Goal: Task Accomplishment & Management: Use online tool/utility

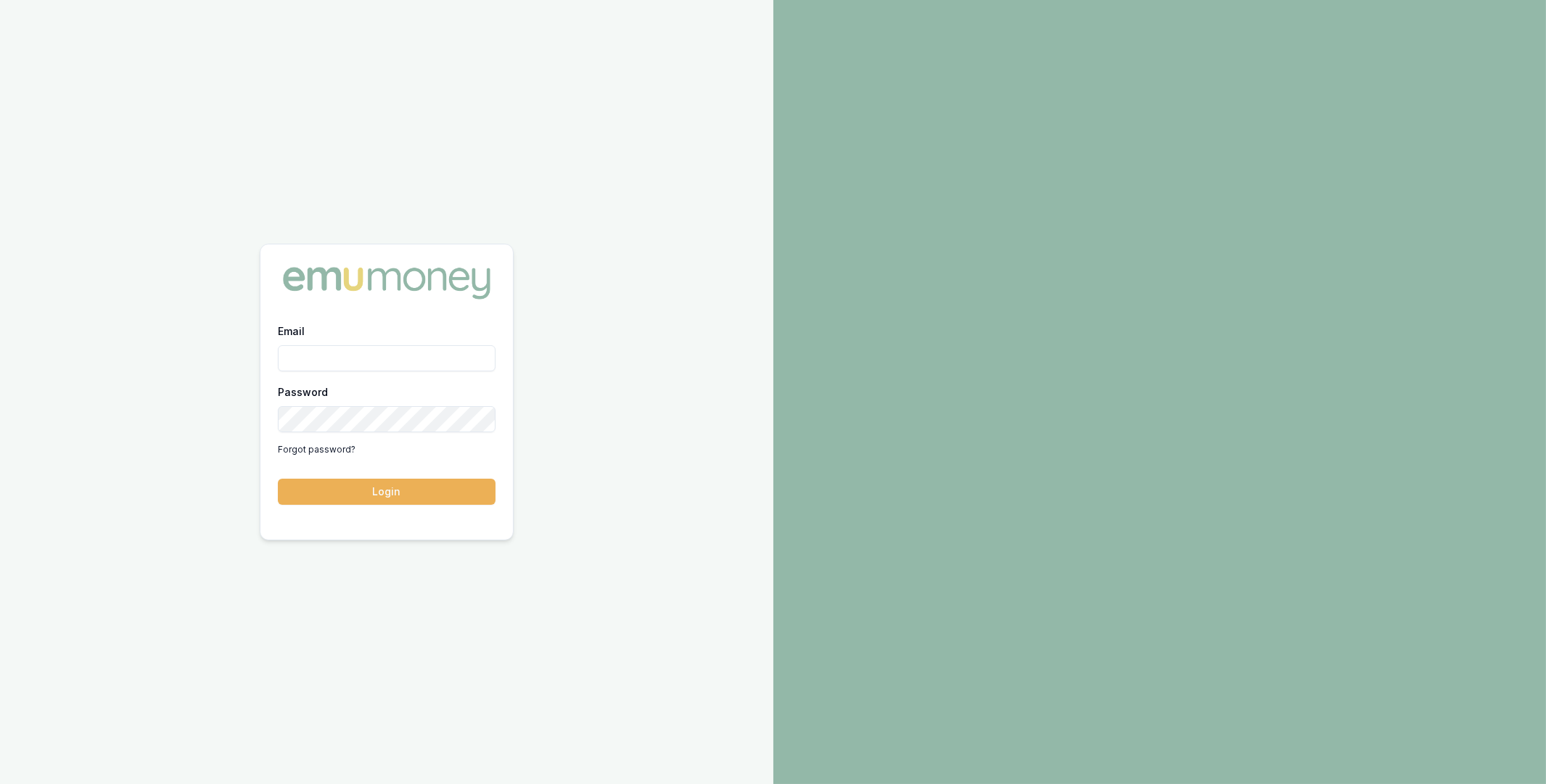
click at [349, 353] on input "Email" at bounding box center [386, 358] width 217 height 26
click at [0, 783] on com-1password-button at bounding box center [0, 784] width 0 height 0
type input "m@[DOMAIN_NAME]"
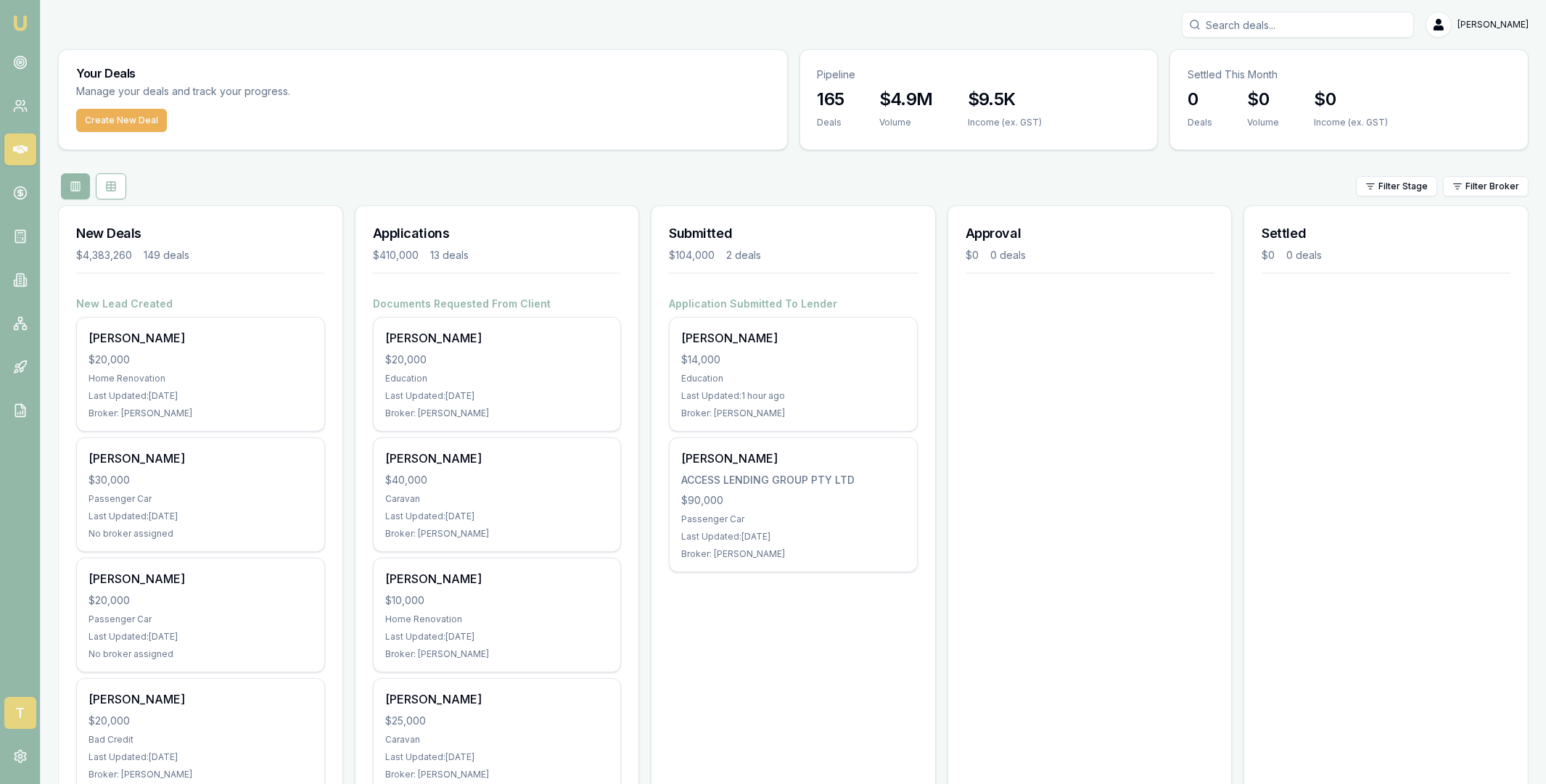
click at [22, 712] on span "T" at bounding box center [21, 713] width 32 height 32
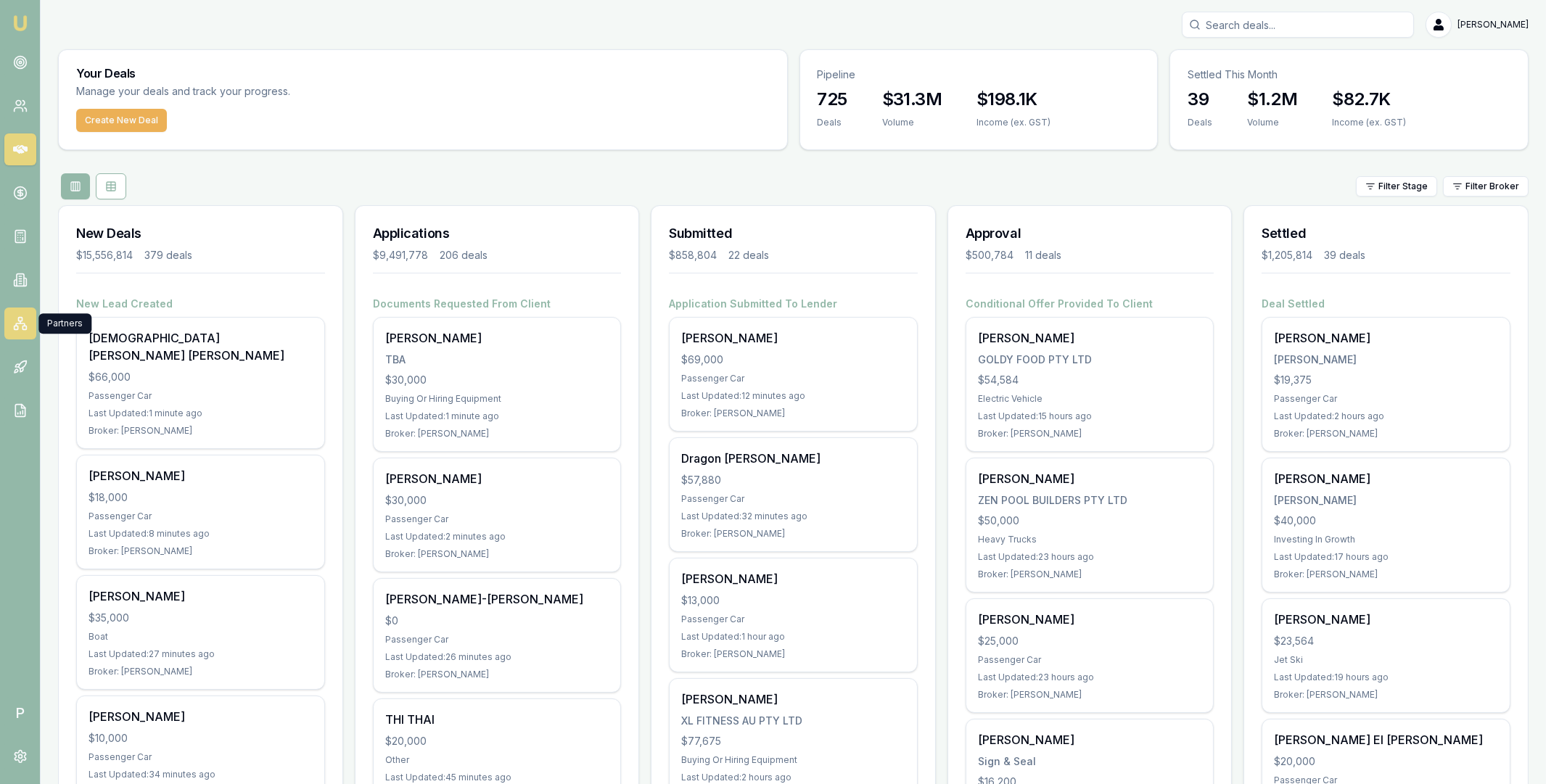
click at [24, 321] on icon at bounding box center [20, 322] width 14 height 14
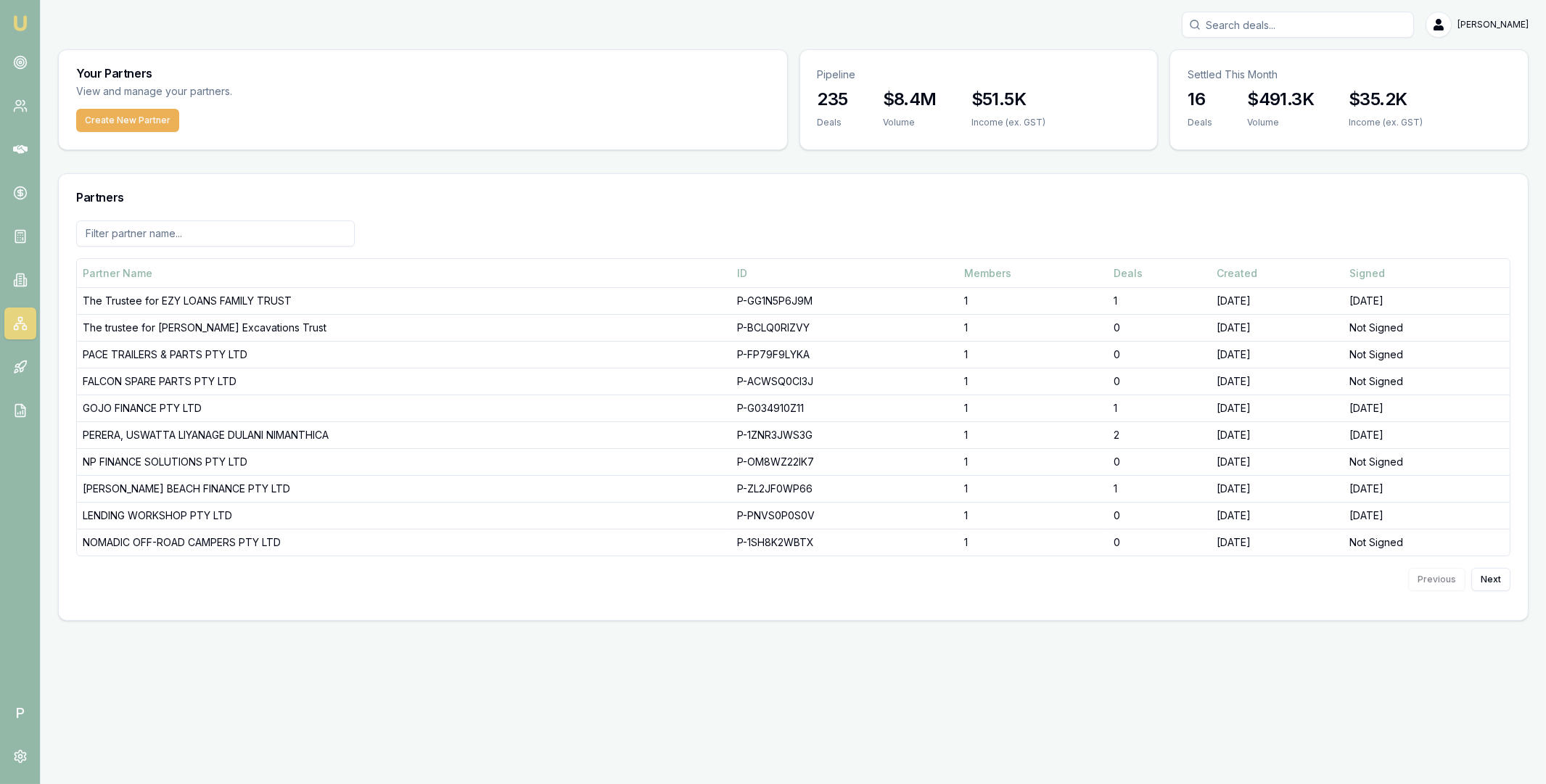
click at [198, 239] on input at bounding box center [215, 233] width 278 height 26
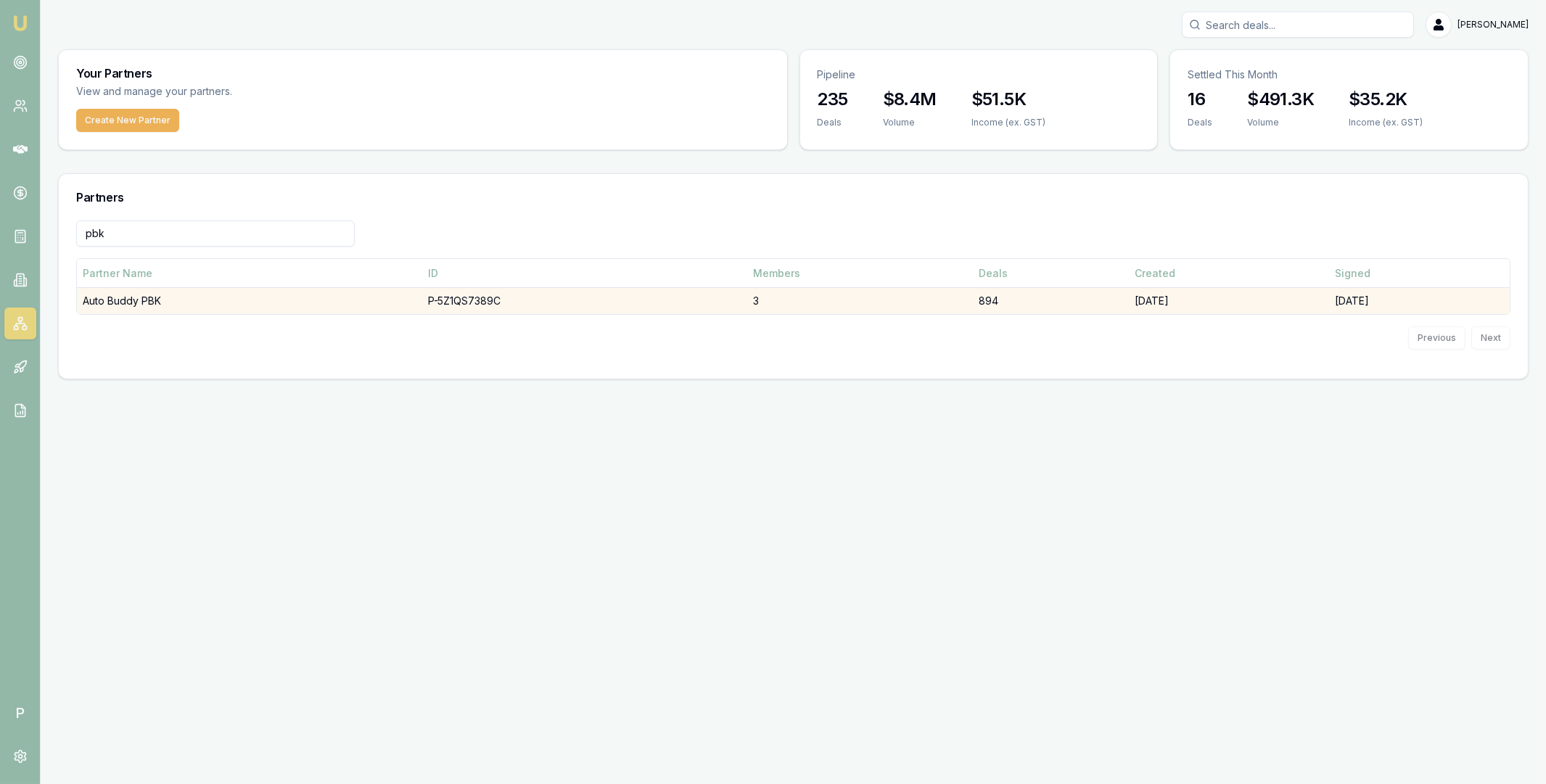
type input "pbk"
click at [241, 299] on td "Auto Buddy PBK" at bounding box center [249, 301] width 345 height 27
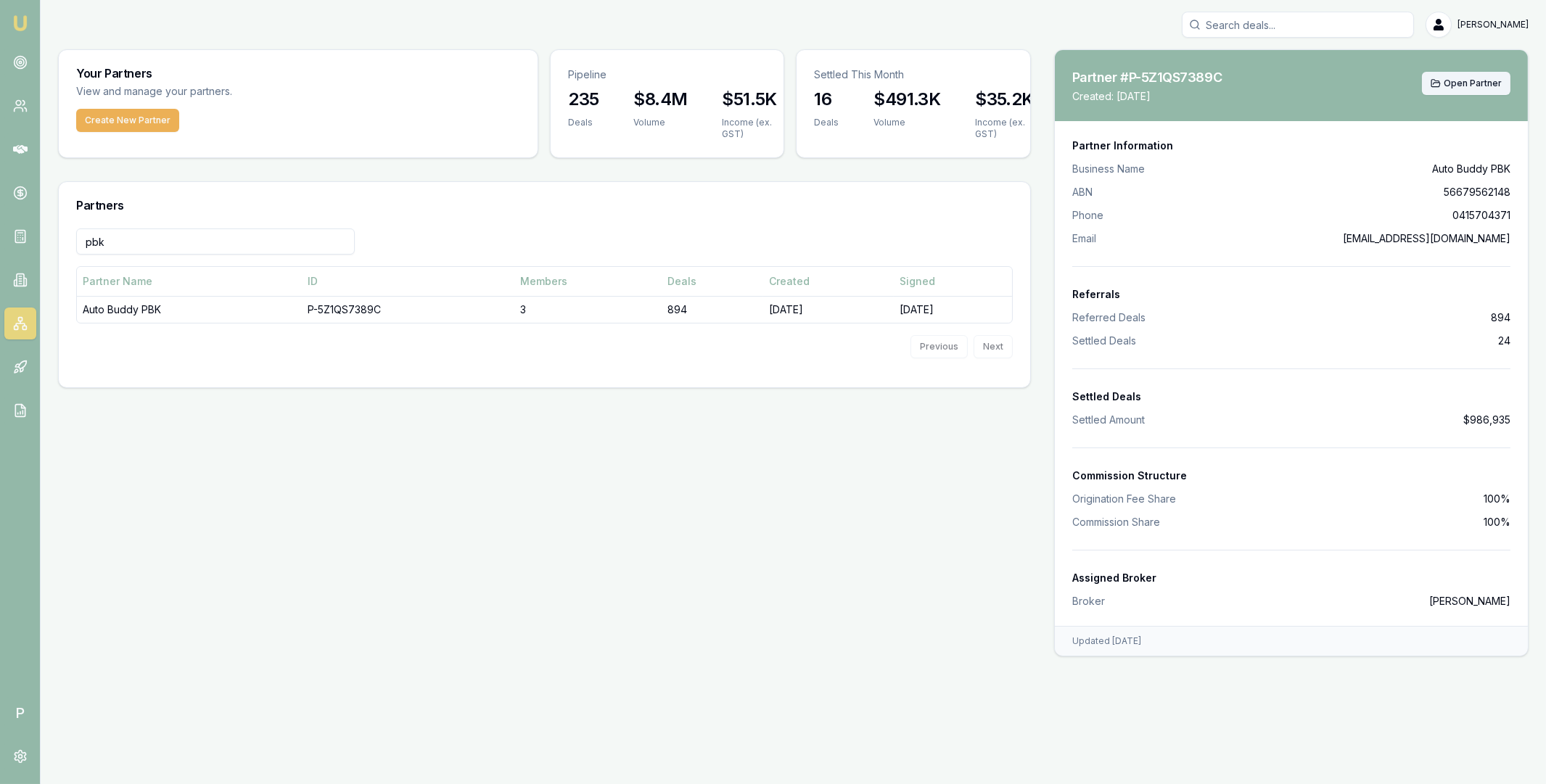
click at [1486, 91] on button "Open Partner" at bounding box center [1466, 83] width 88 height 24
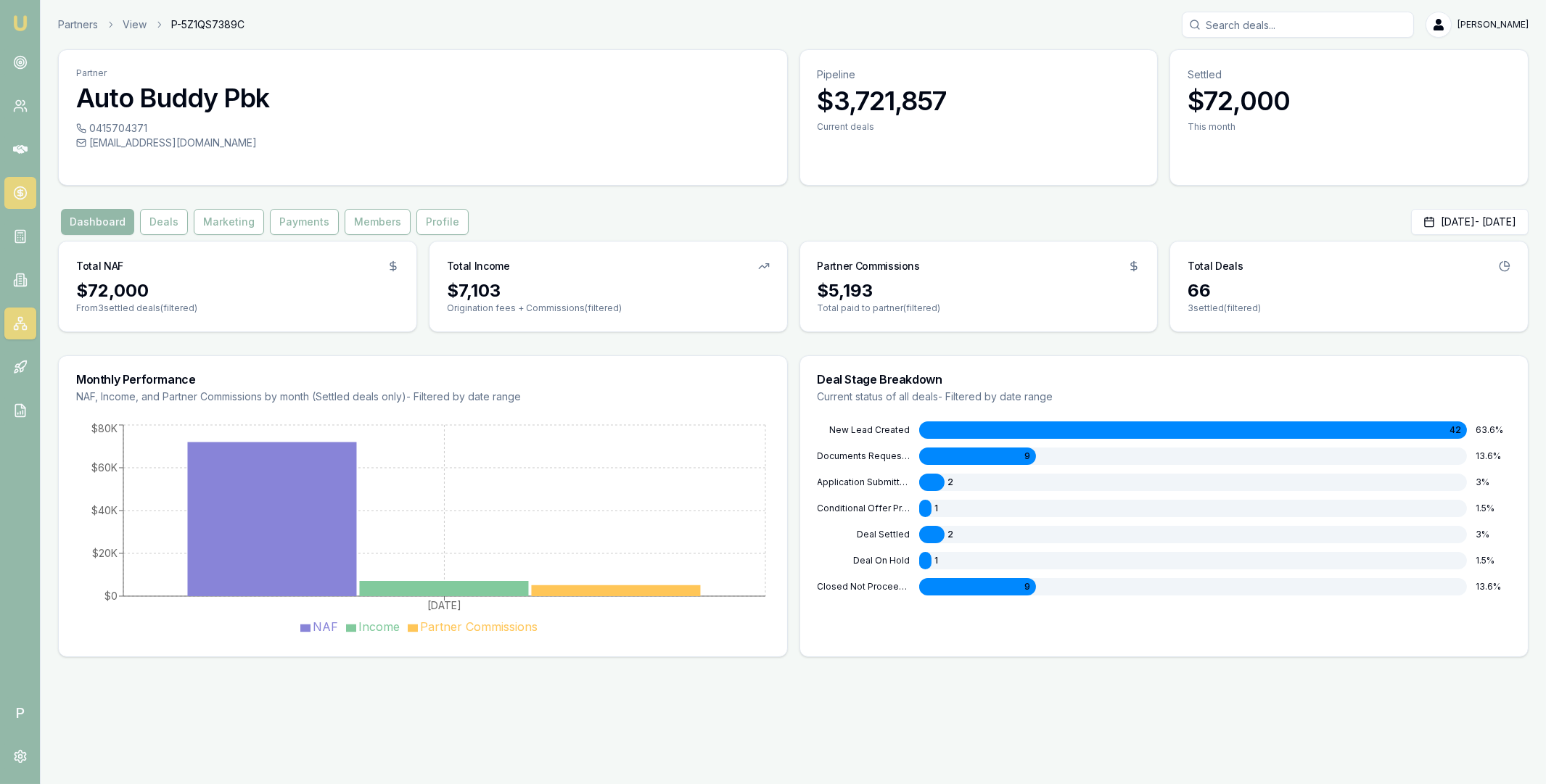
click at [21, 195] on icon at bounding box center [21, 193] width 0 height 8
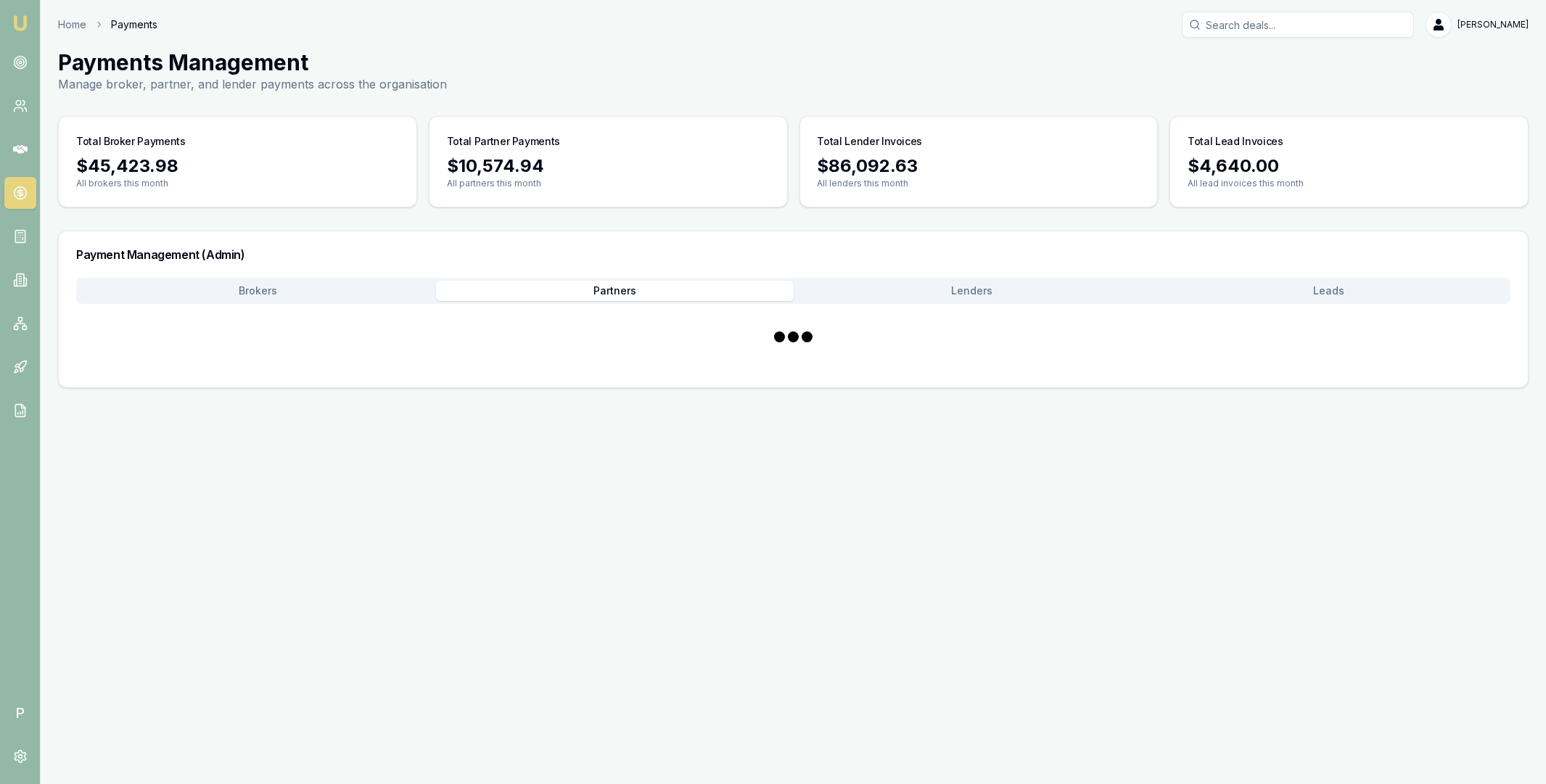
click at [652, 288] on button "Partners" at bounding box center [614, 290] width 356 height 21
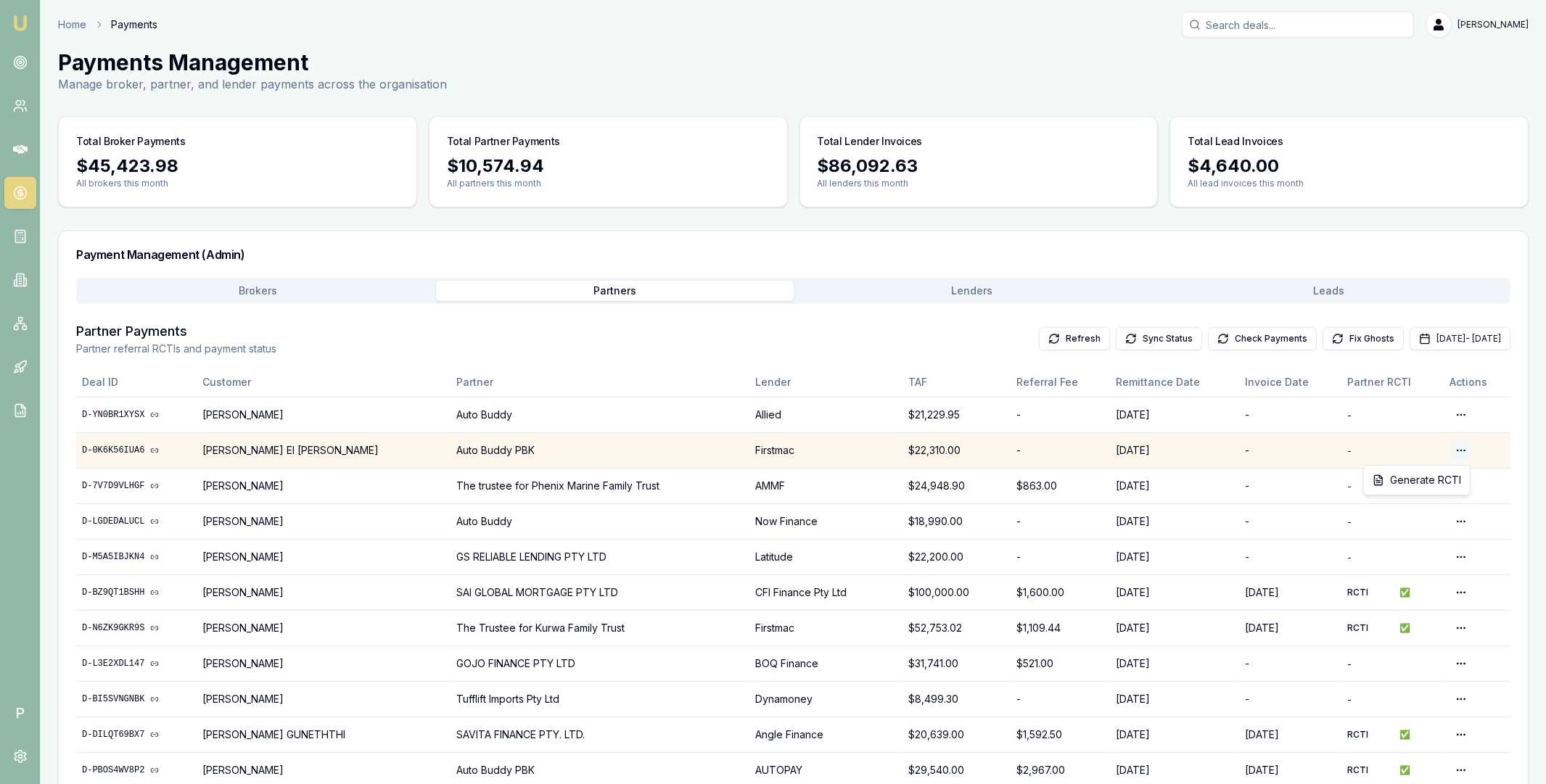
click at [1459, 454] on html "Emu Broker P Home Payments Matt Leeburn Toggle Menu Payments Management Manage …" at bounding box center [773, 392] width 1546 height 784
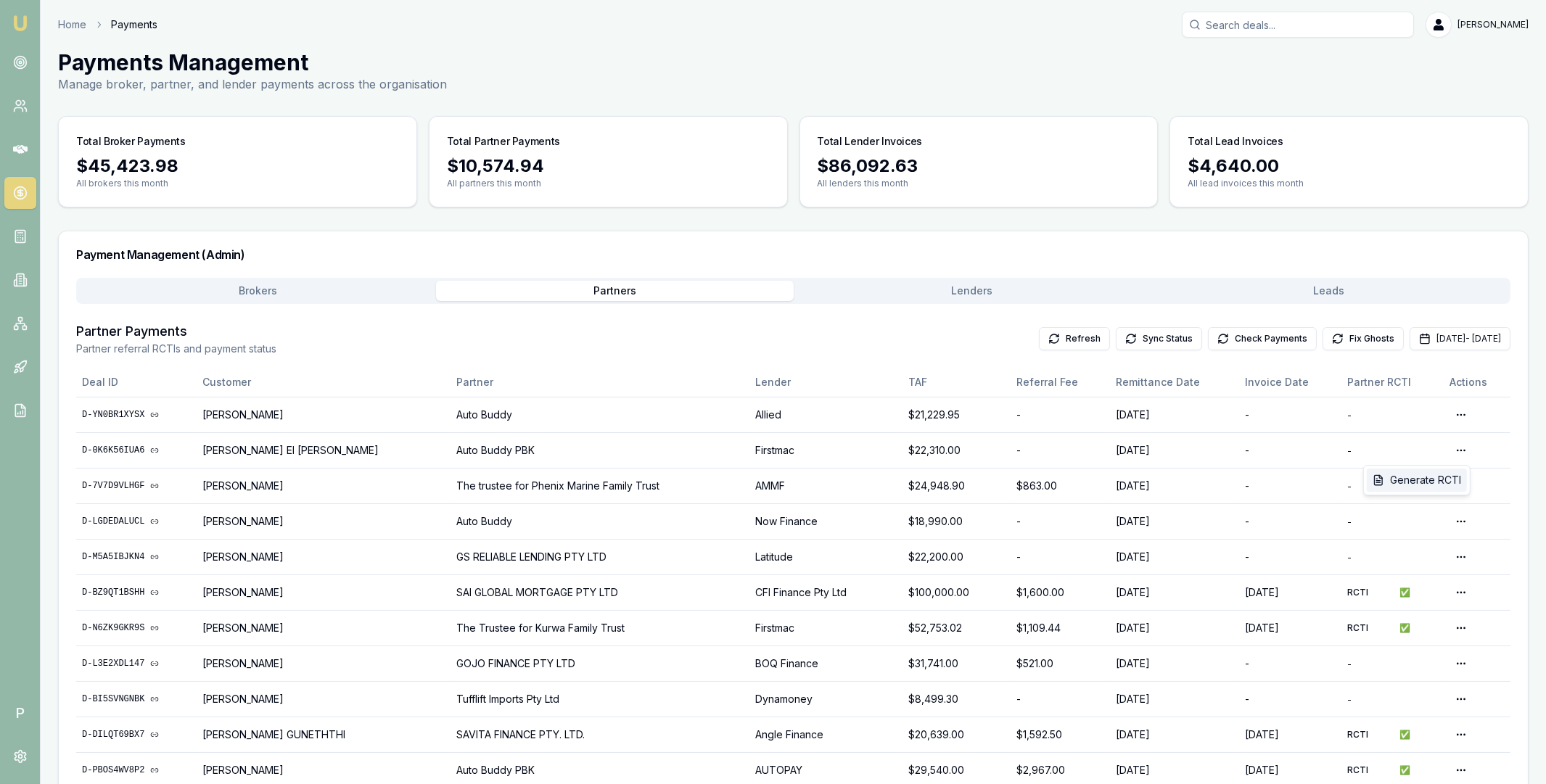
click at [1427, 477] on div "Generate RCTI" at bounding box center [1416, 479] width 100 height 24
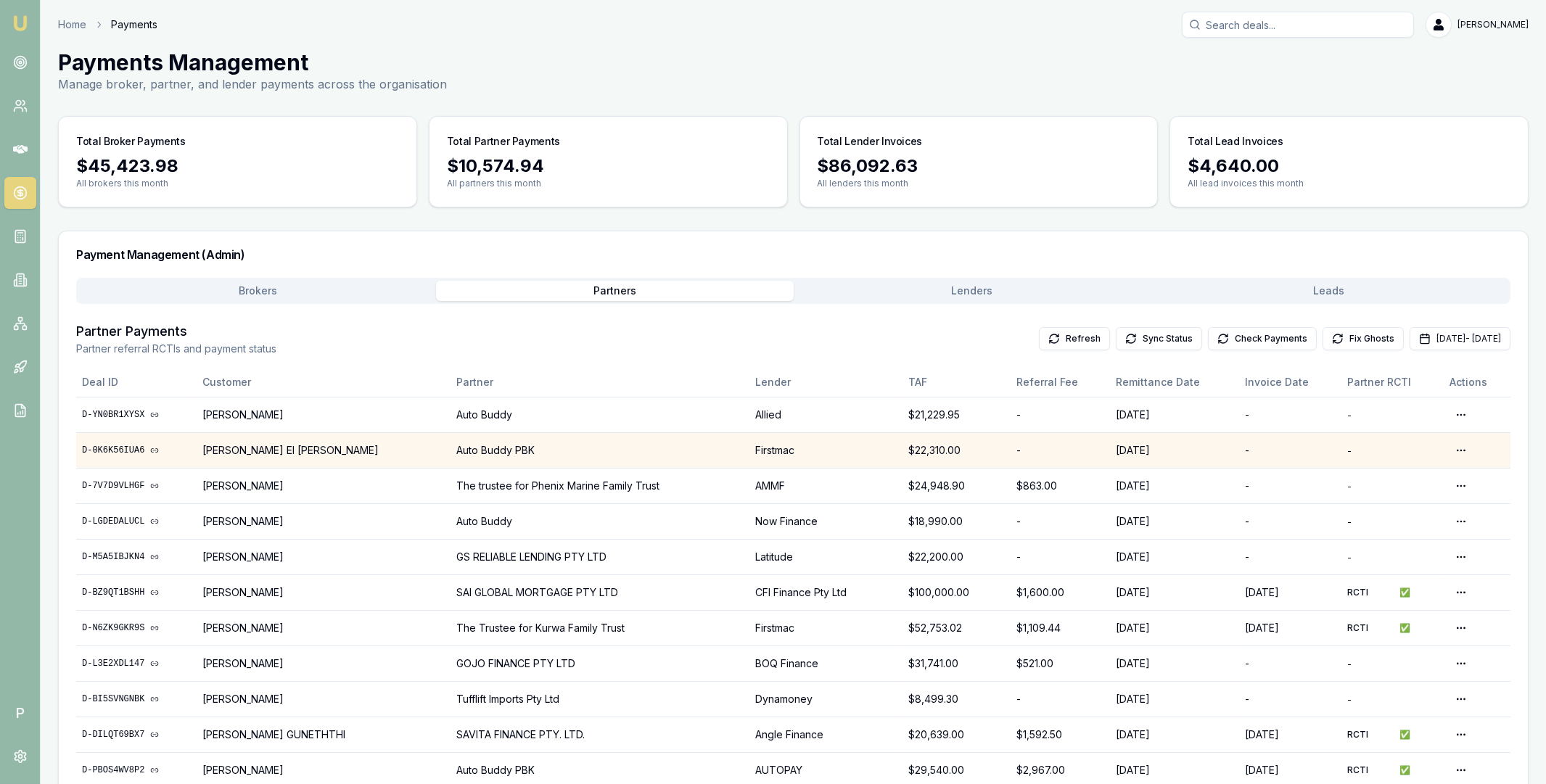
click at [123, 448] on link "D-0K6K56IUA6" at bounding box center [136, 450] width 109 height 11
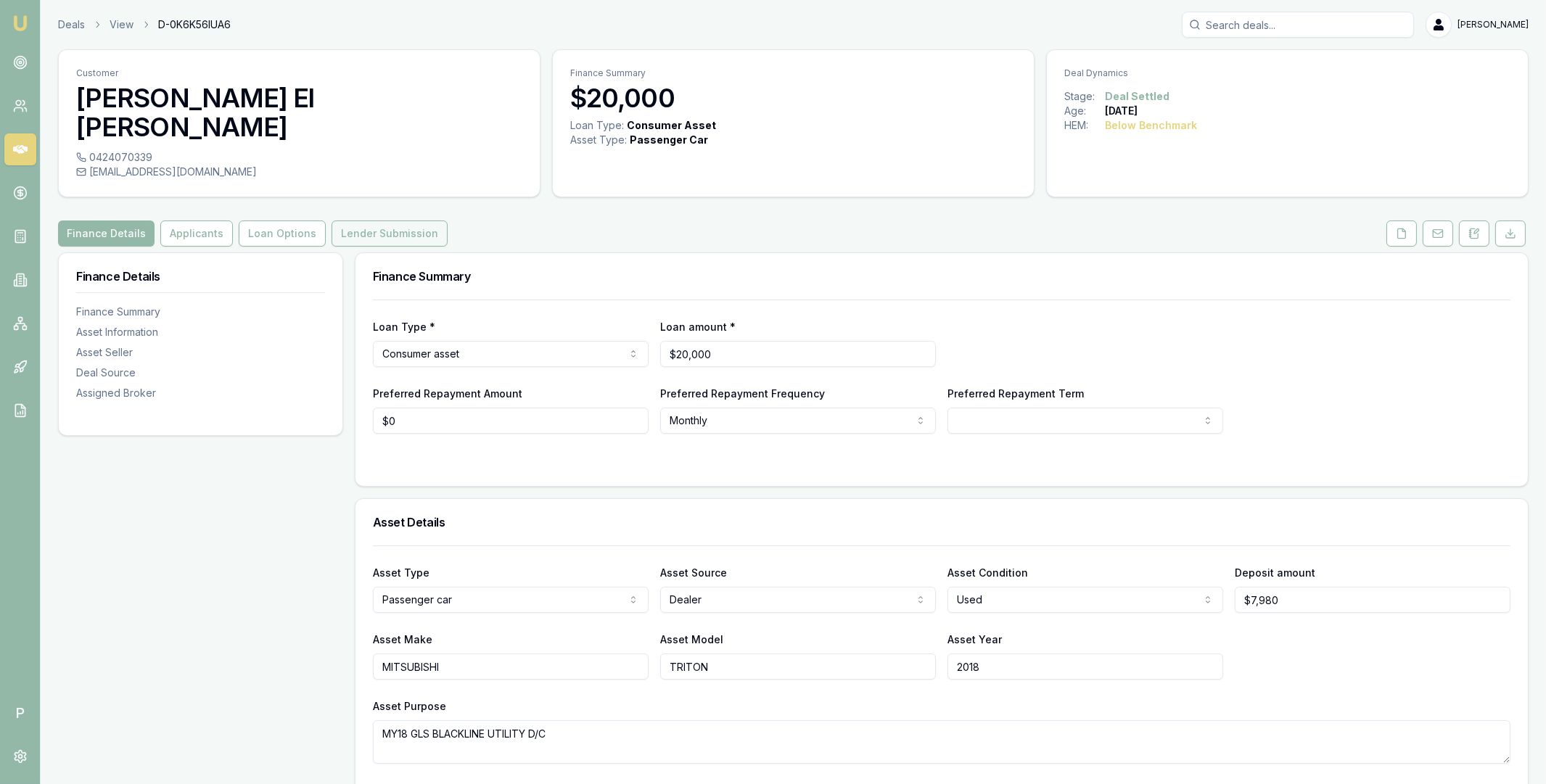
click at [379, 220] on button "Lender Submission" at bounding box center [388, 233] width 116 height 26
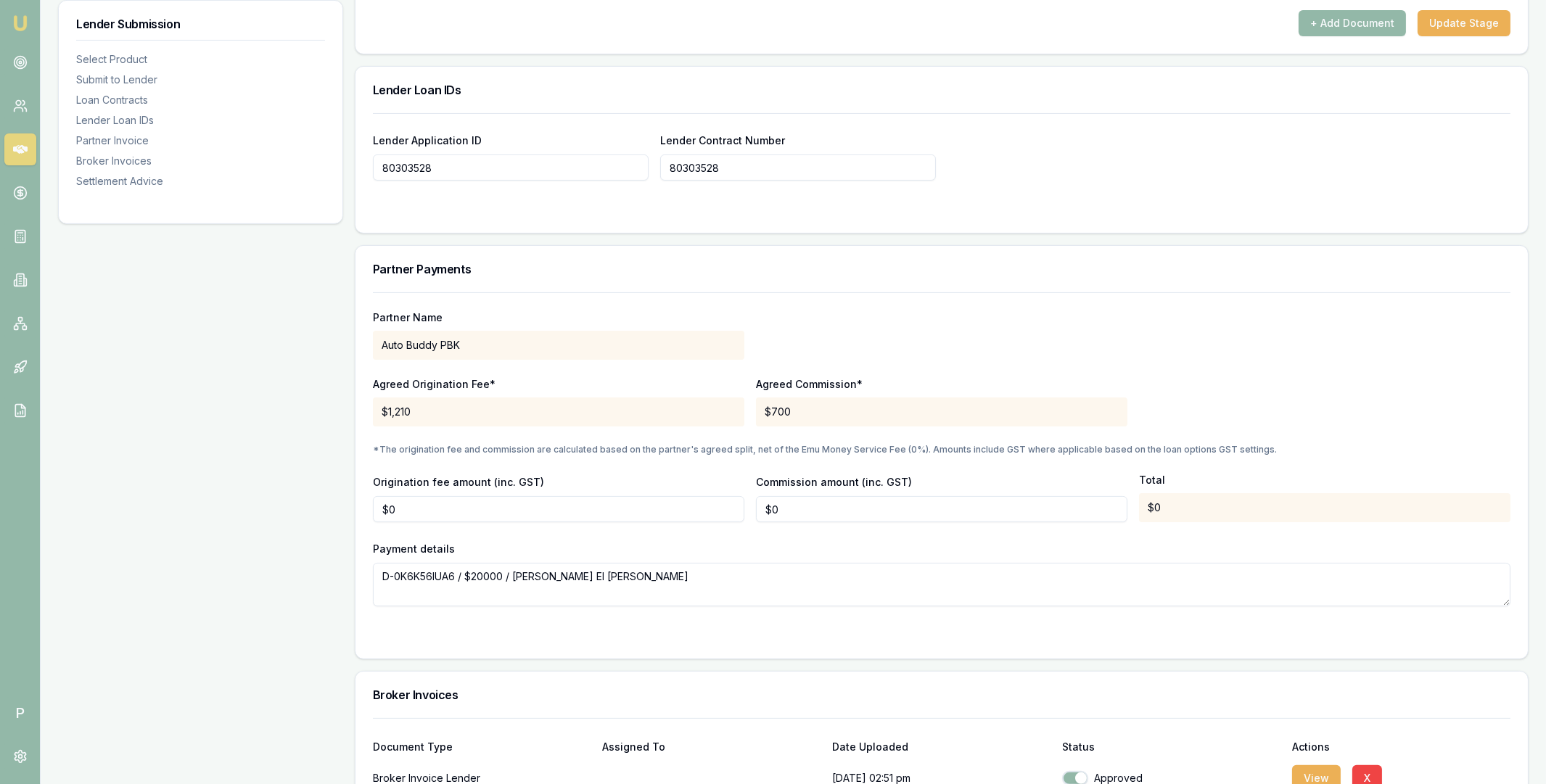
scroll to position [1178, 0]
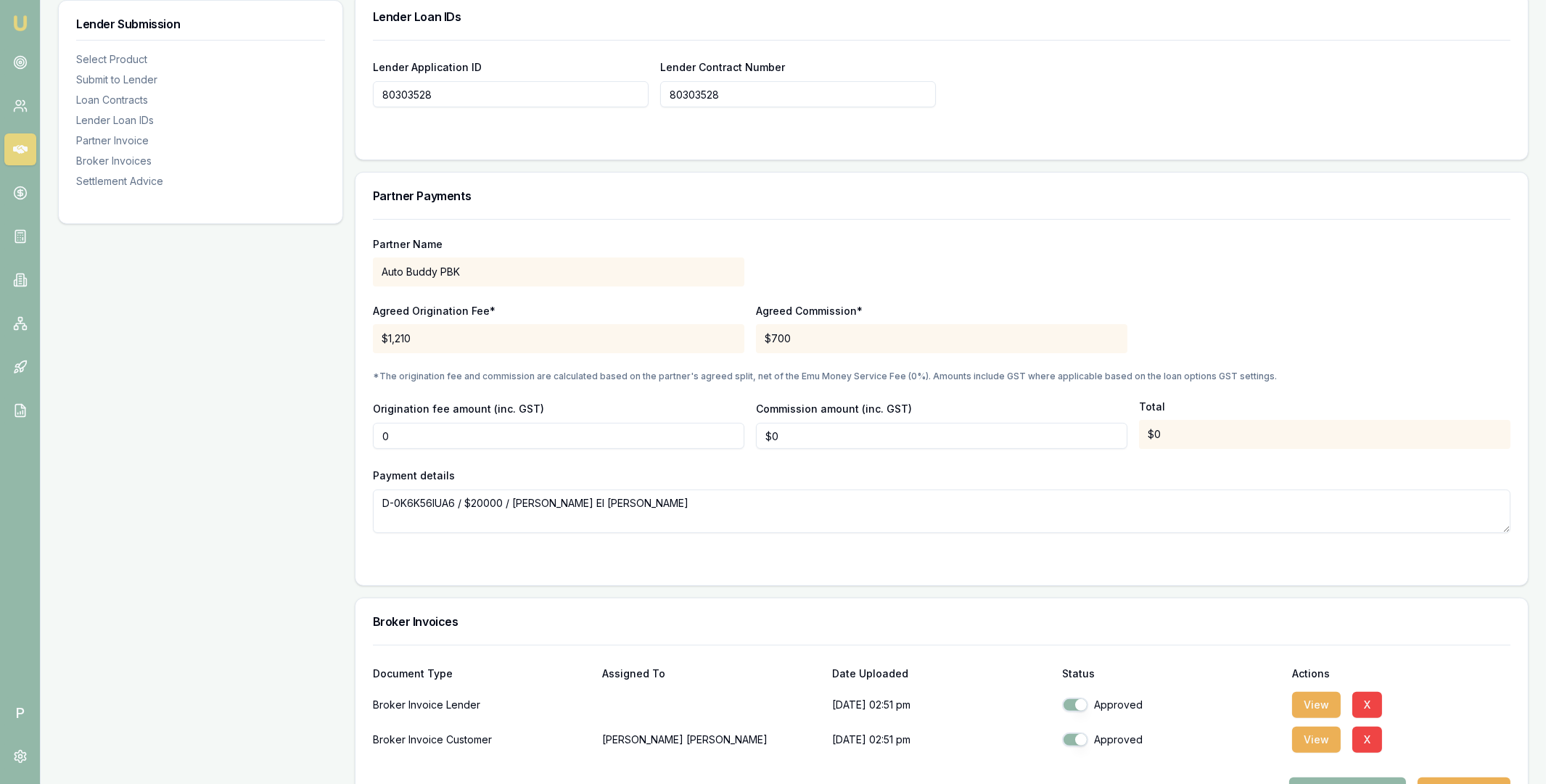
click at [452, 423] on input "0" at bounding box center [558, 436] width 371 height 26
drag, startPoint x: 387, startPoint y: 410, endPoint x: 366, endPoint y: 410, distance: 21.0
click at [366, 410] on div "Partner Name Auto Buddy PBK Agreed Origination Fee* $1,210 Agreed Commission* $…" at bounding box center [941, 402] width 1172 height 367
type input "$1,210"
type input "0"
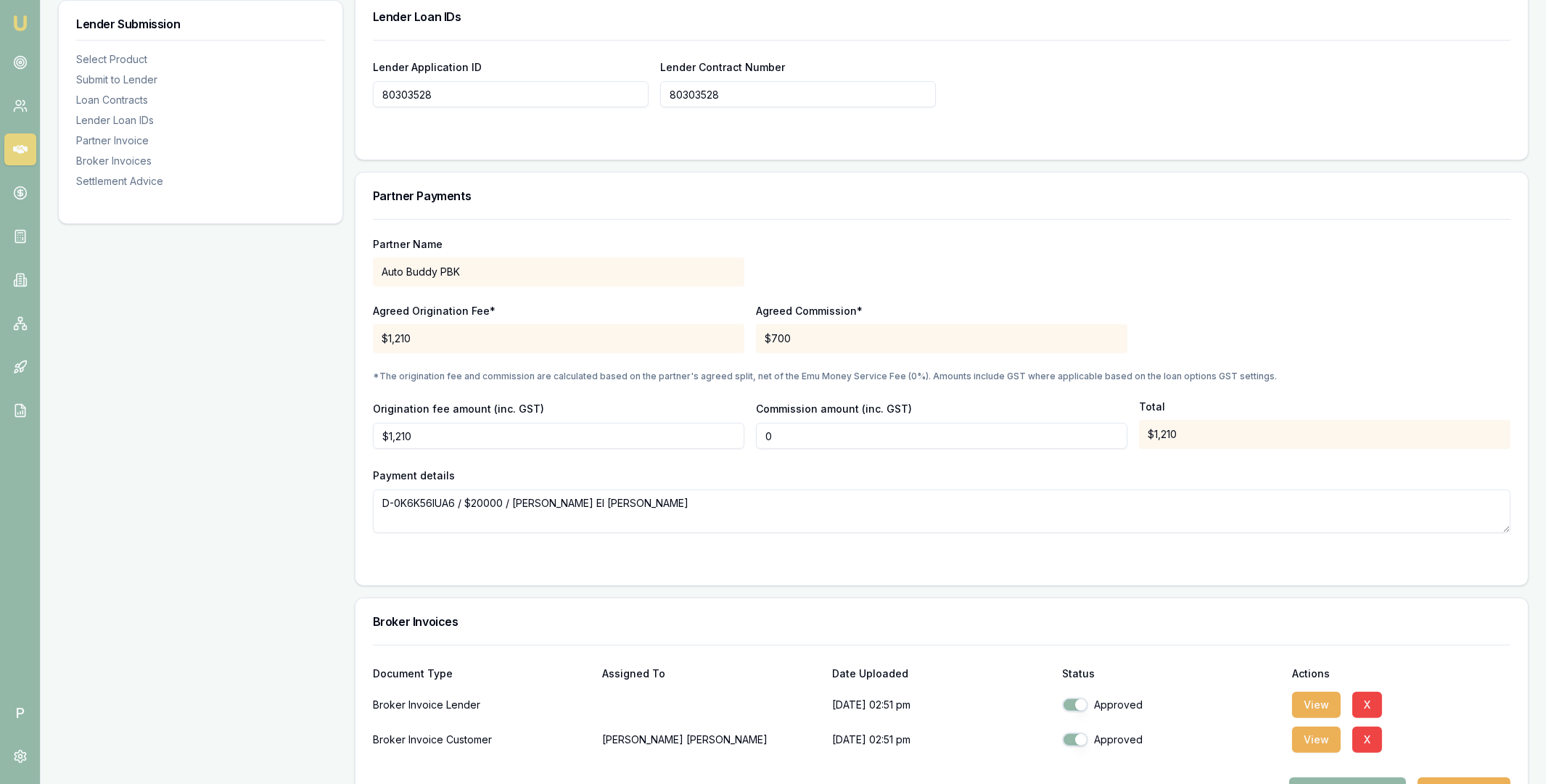
click at [767, 423] on input "0" at bounding box center [941, 436] width 371 height 26
type input "$700"
click at [726, 426] on div "Partner Name Auto Buddy PBK Agreed Origination Fee* $1,210 Agreed Commission* $…" at bounding box center [940, 376] width 1137 height 314
click at [19, 189] on icon at bounding box center [20, 192] width 14 height 14
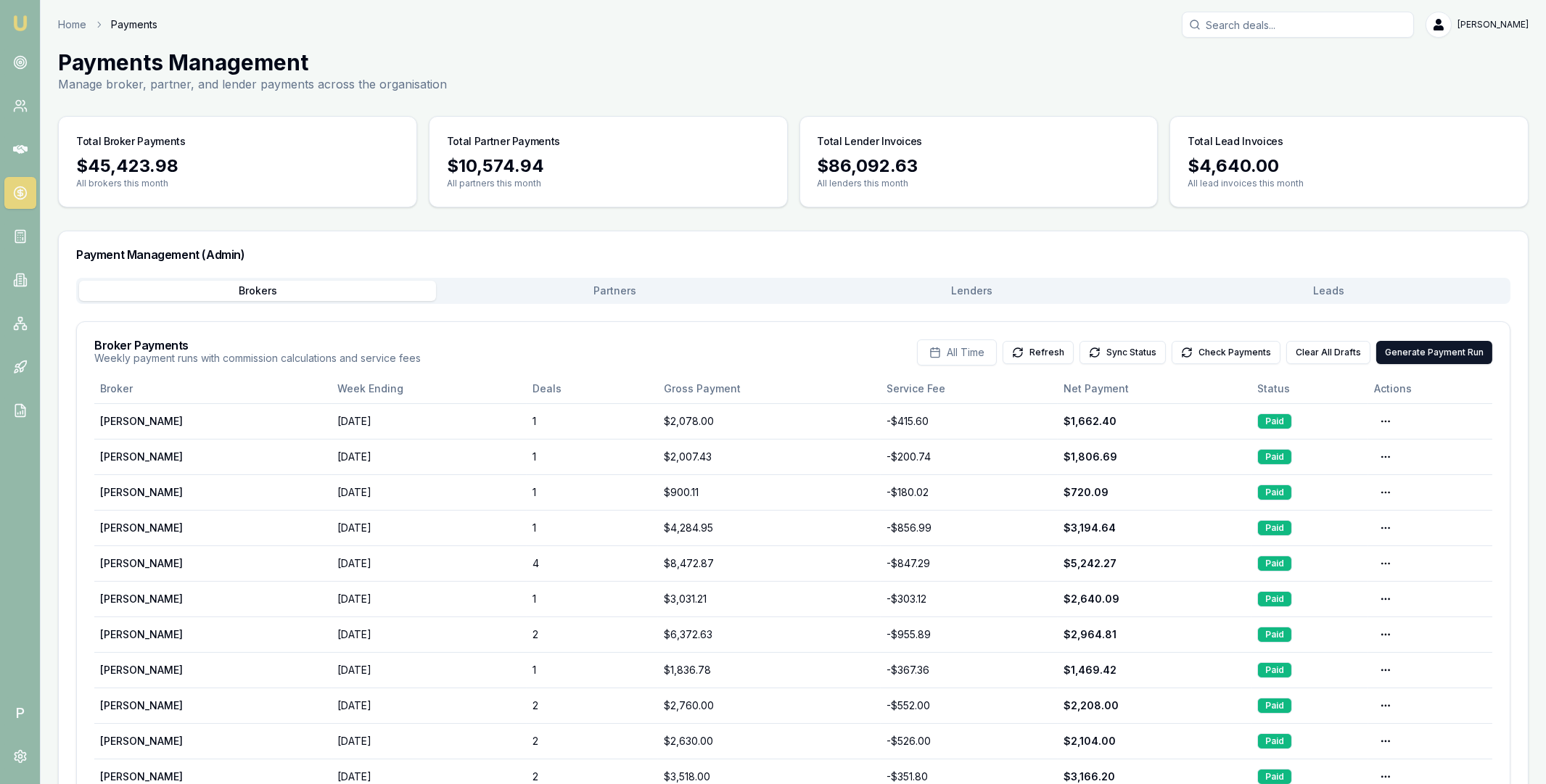
click at [609, 280] on div "Brokers Partners Lenders Leads" at bounding box center [793, 290] width 1434 height 26
click at [607, 285] on button "Partners" at bounding box center [614, 290] width 356 height 21
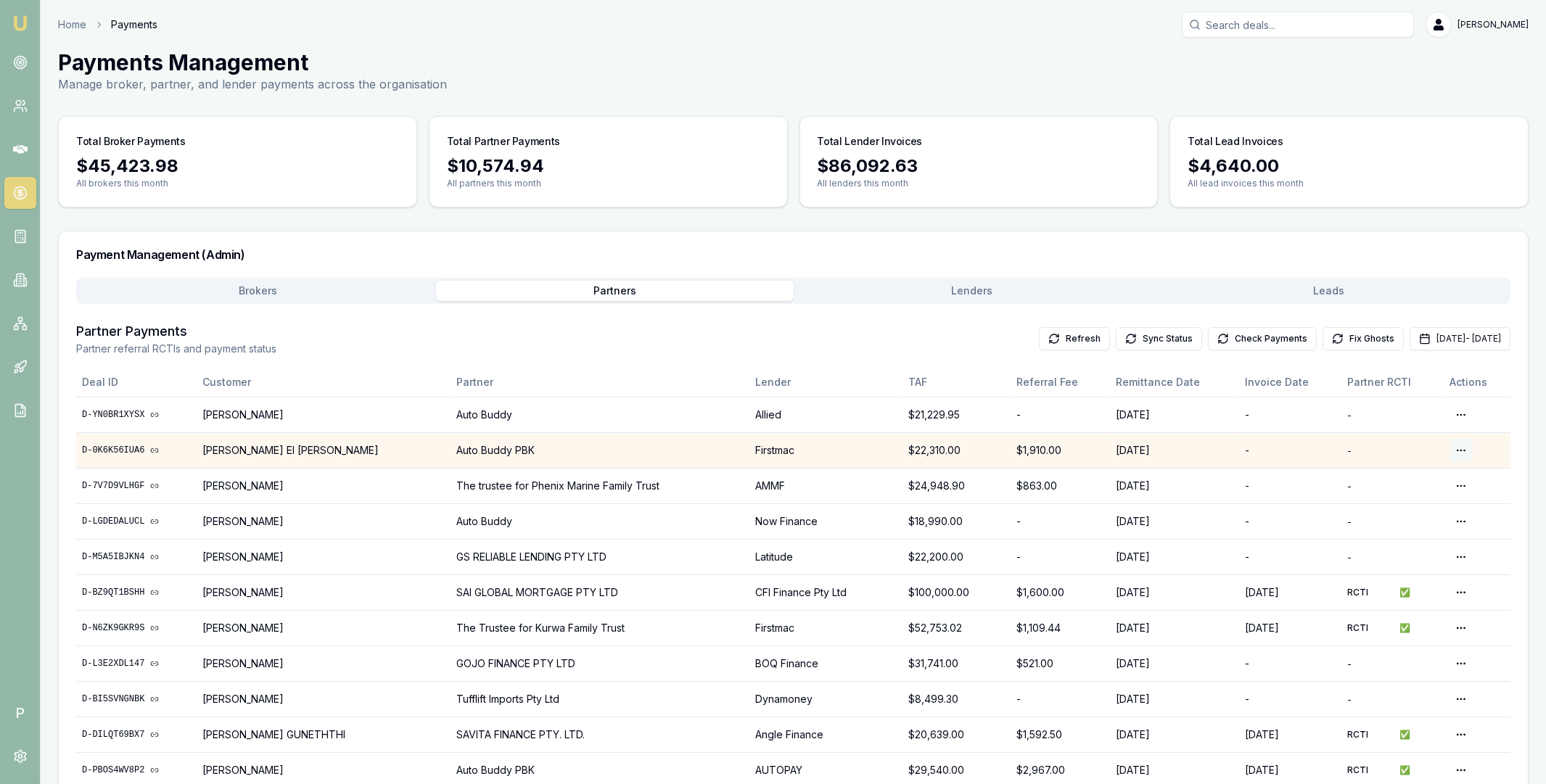
click at [1457, 448] on html "Emu Broker P Home Payments Matt Leeburn Toggle Menu Payments Management Manage …" at bounding box center [773, 392] width 1546 height 784
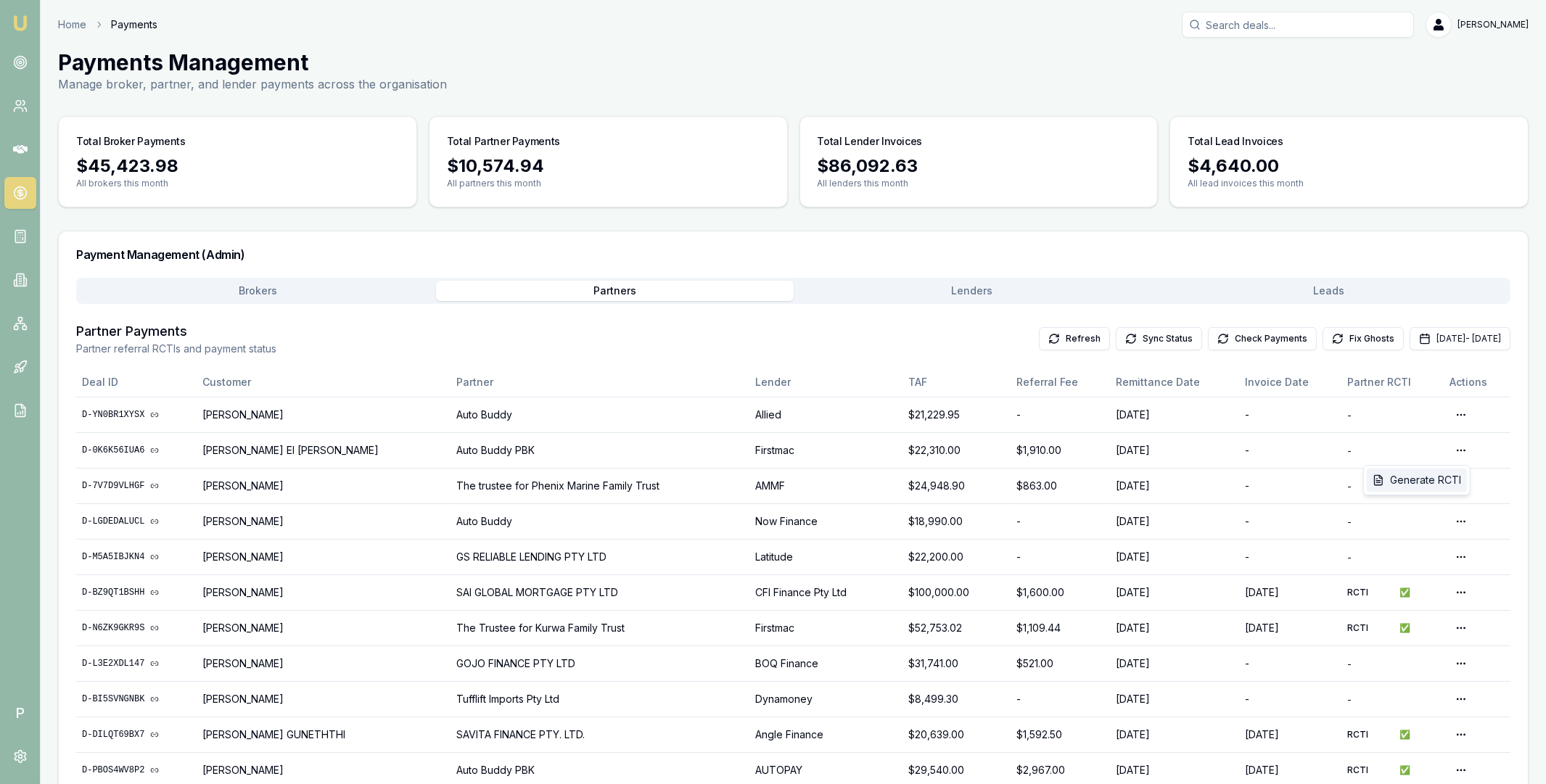
click at [1428, 479] on div "Generate RCTI" at bounding box center [1416, 479] width 100 height 24
click at [1207, 336] on button "Check Payments" at bounding box center [1262, 338] width 109 height 24
click at [21, 325] on icon at bounding box center [20, 322] width 14 height 14
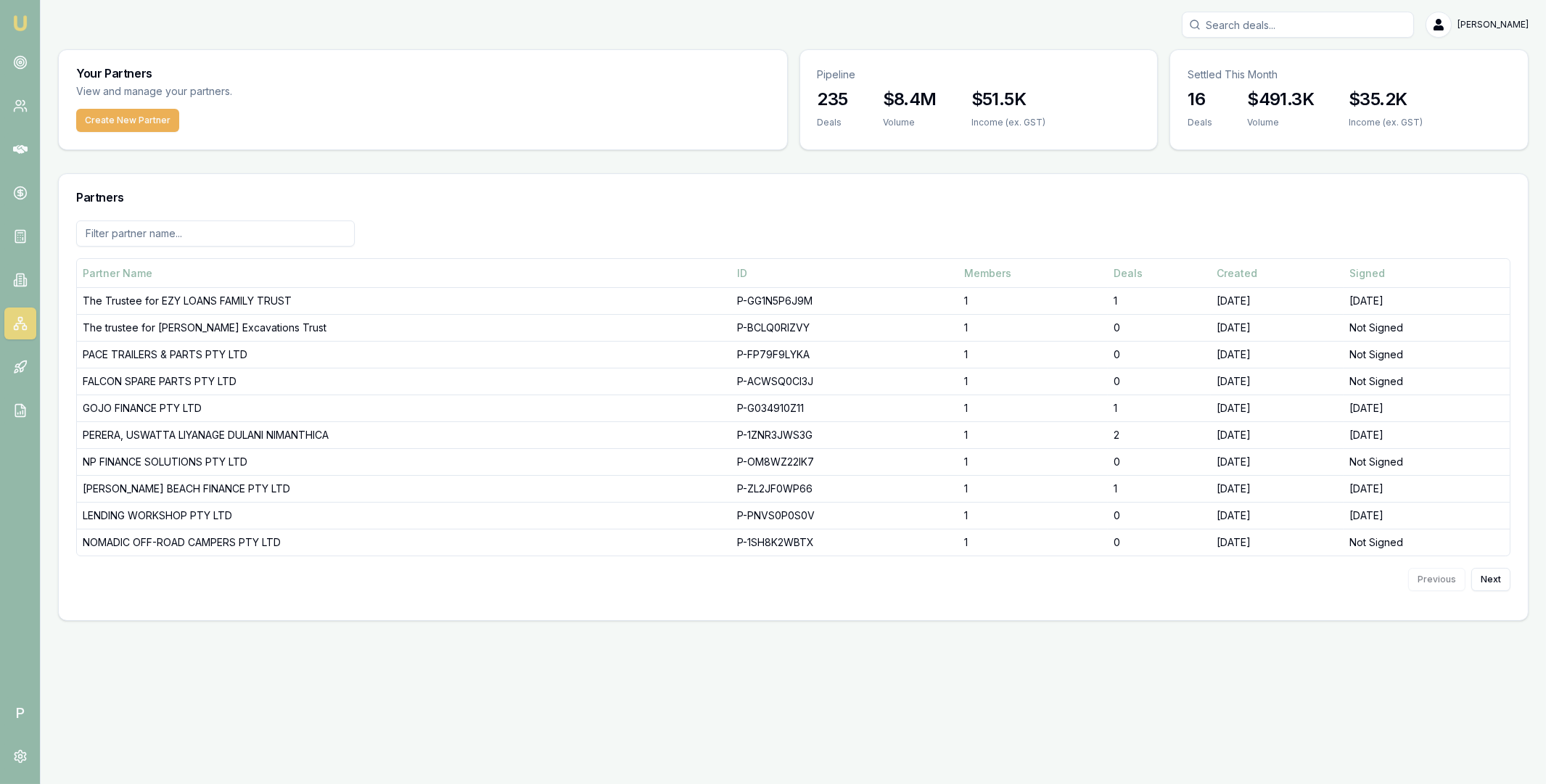
click at [207, 230] on input at bounding box center [215, 233] width 278 height 26
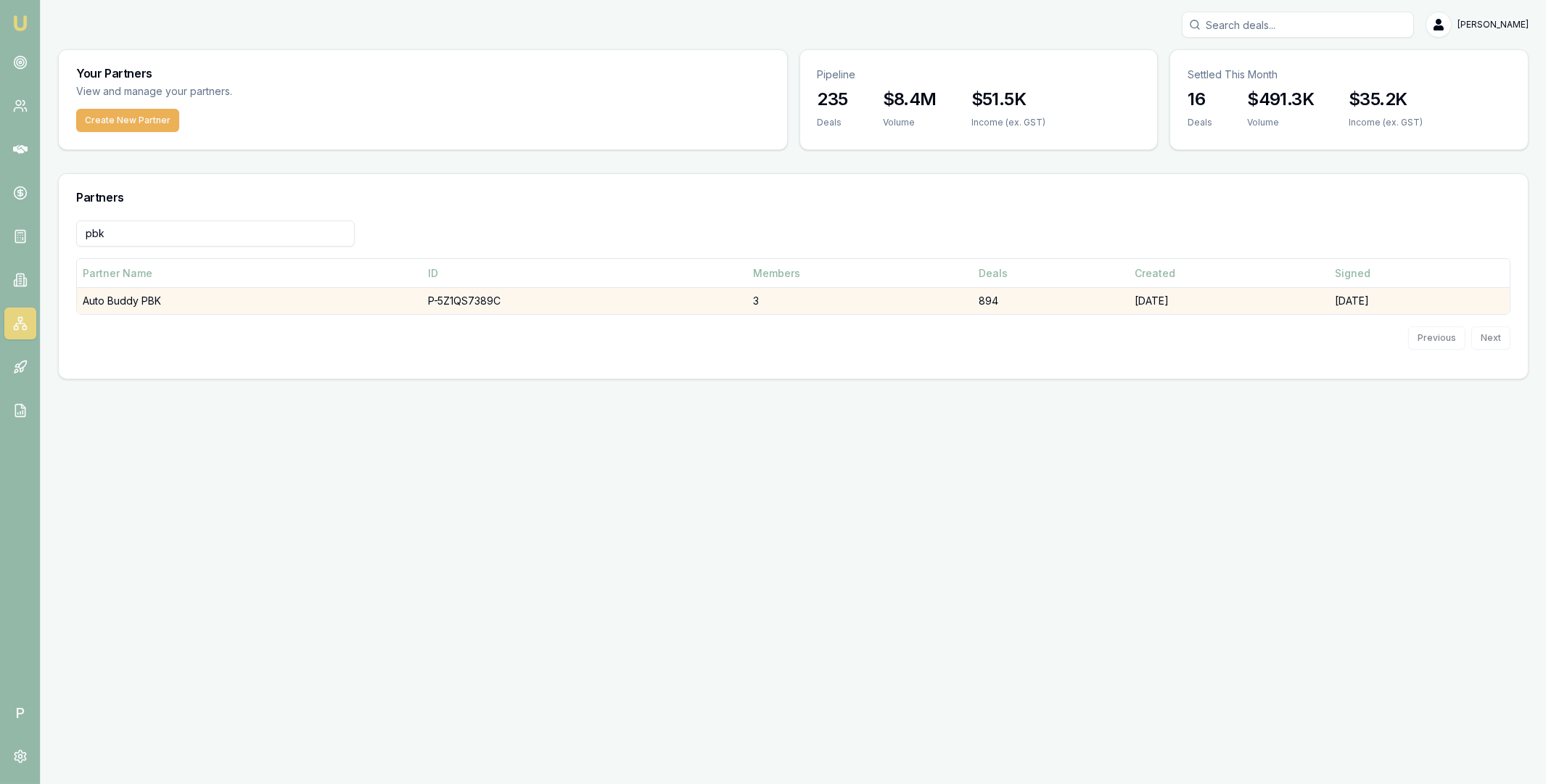
type input "pbk"
click at [390, 306] on td "Auto Buddy PBK" at bounding box center [249, 301] width 345 height 27
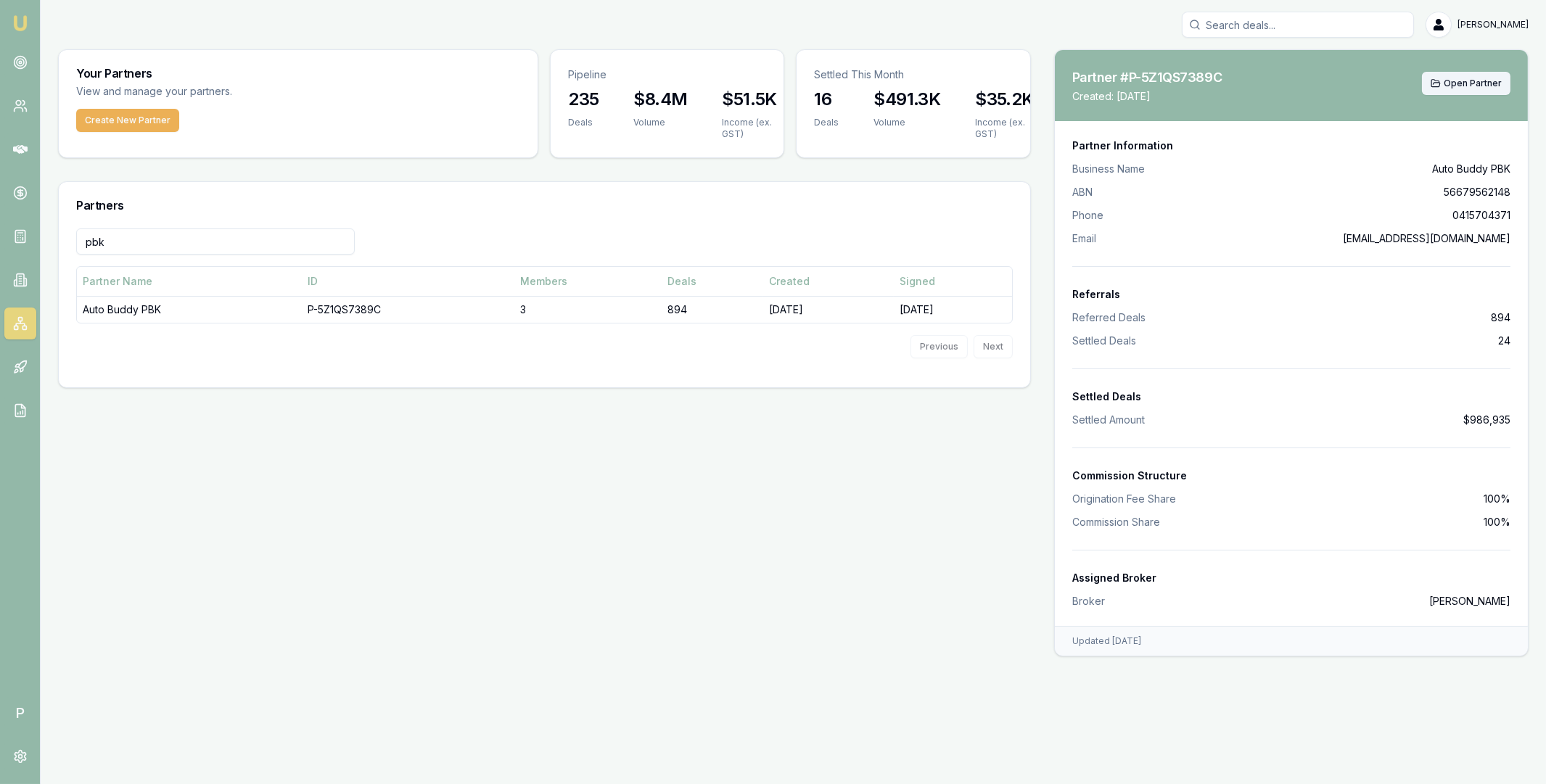
click at [1457, 83] on span "Open Partner" at bounding box center [1473, 84] width 58 height 11
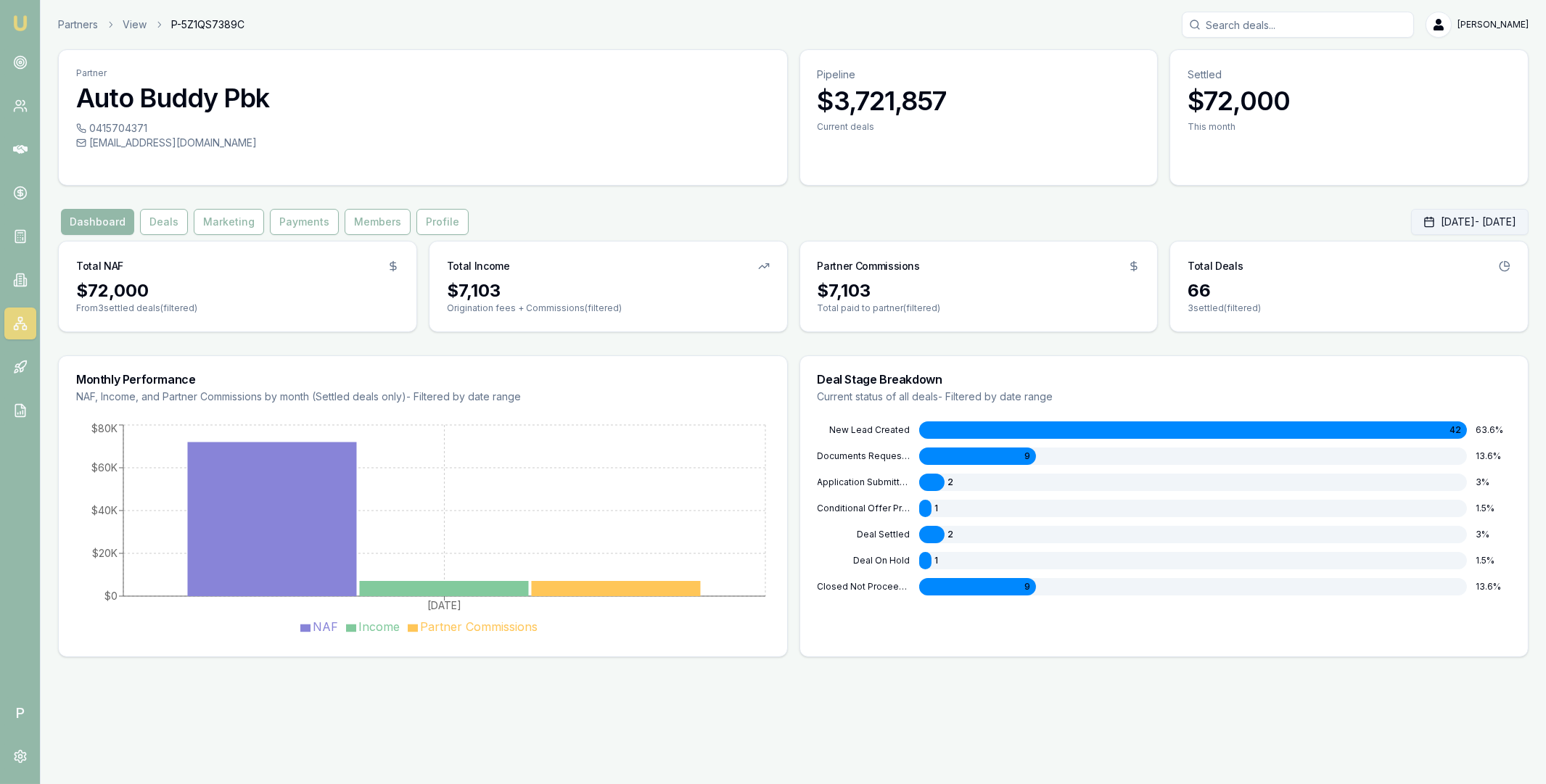
click at [1411, 224] on button "Sep 01, 2025 - Sep 30, 2025" at bounding box center [1469, 222] width 118 height 26
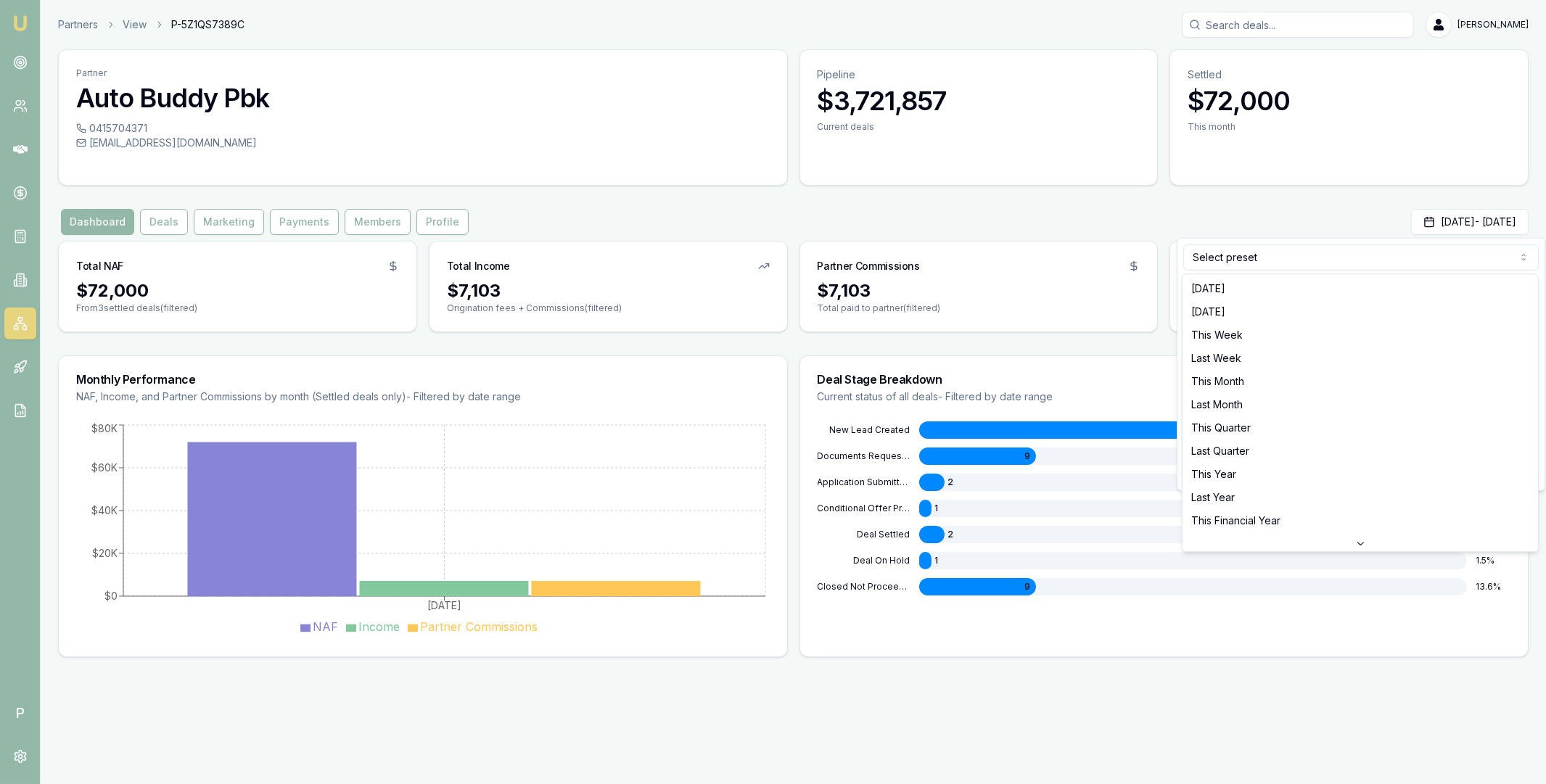
click at [1318, 245] on html "Emu Broker P Partners View P-5Z1QS7389C Matt Leeburn Toggle Menu Partner Auto B…" at bounding box center [773, 392] width 1546 height 784
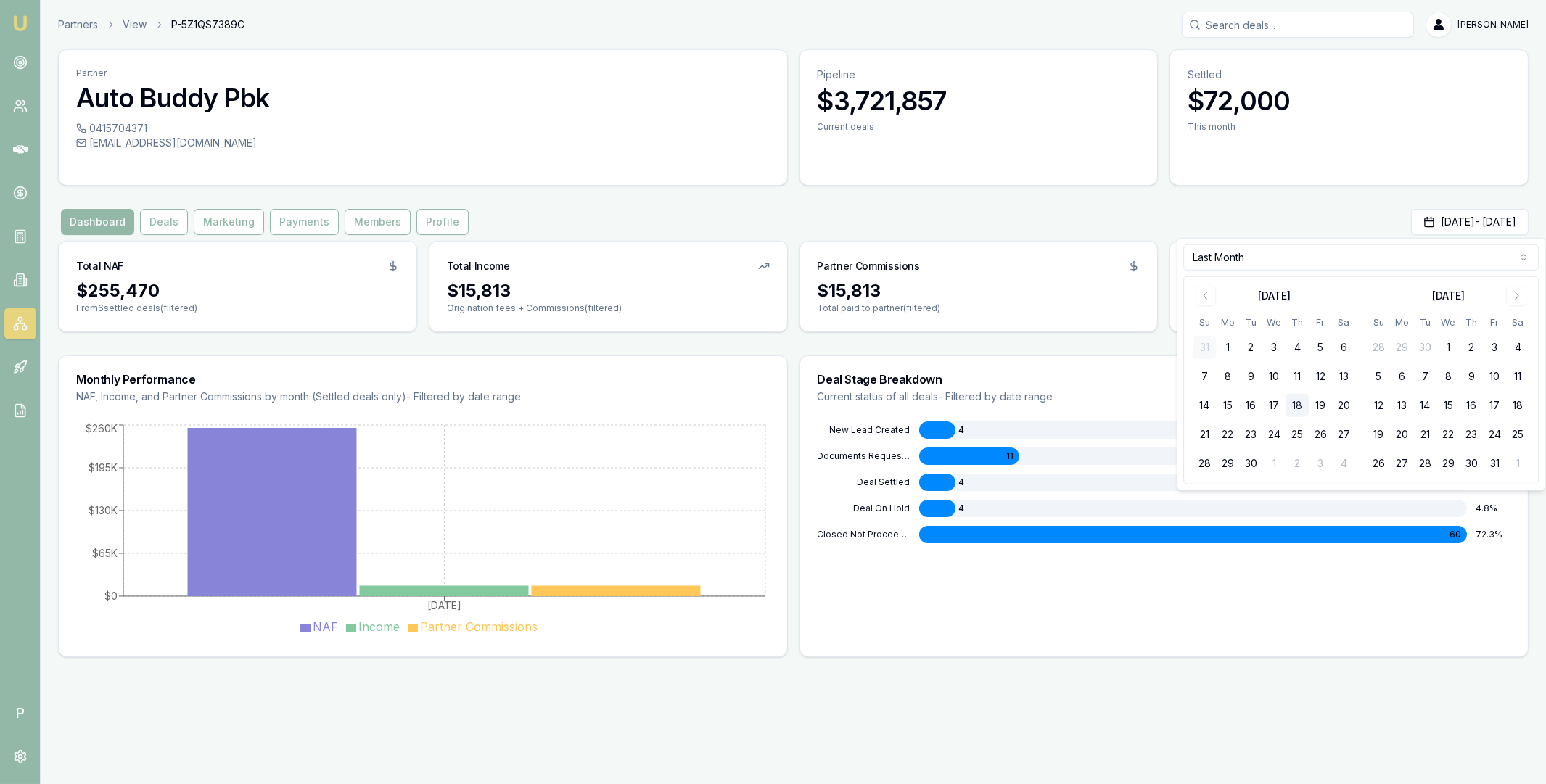
click at [1099, 343] on div "Partner Auto Buddy Pbk 0415704371 info@autobuddypbk.com.au Pipeline $3,721,857 …" at bounding box center [793, 353] width 1470 height 607
